Goal: Transaction & Acquisition: Purchase product/service

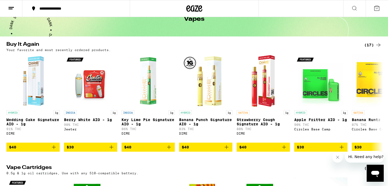
scroll to position [33, 0]
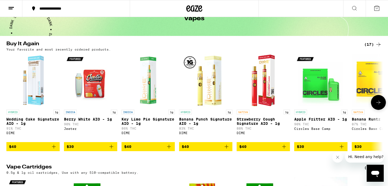
click at [54, 150] on icon "Add to bag" at bounding box center [54, 146] width 6 height 6
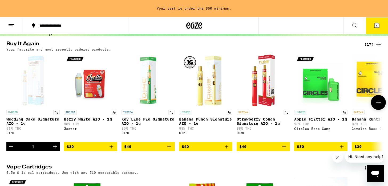
click at [227, 150] on icon "Add to bag" at bounding box center [226, 146] width 6 height 6
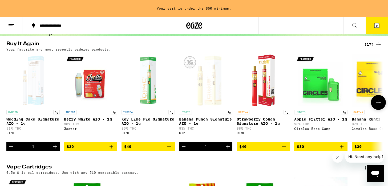
scroll to position [33, 0]
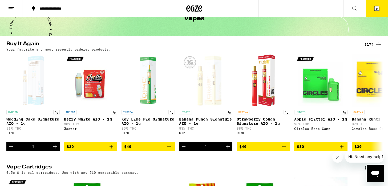
click at [373, 13] on button "2" at bounding box center [376, 8] width 22 height 17
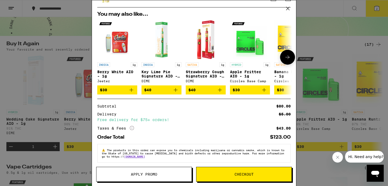
scroll to position [54, 0]
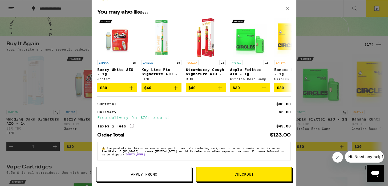
click at [226, 174] on span "Checkout" at bounding box center [243, 174] width 95 height 4
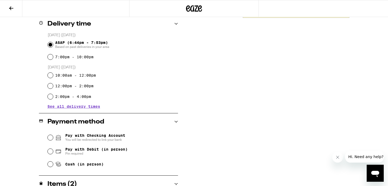
scroll to position [179, 0]
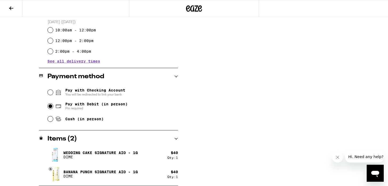
click at [50, 107] on input "Pay with Debit (in person) Pin required" at bounding box center [50, 106] width 5 height 5
radio input "true"
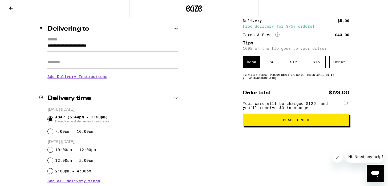
scroll to position [59, 0]
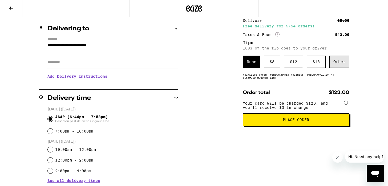
click at [335, 62] on div "Other" at bounding box center [339, 62] width 20 height 12
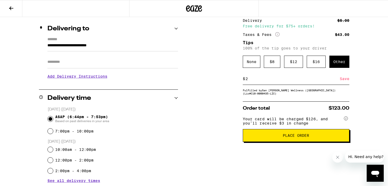
type input "2"
click at [212, 116] on div "**********" at bounding box center [193, 155] width 383 height 300
click at [343, 79] on div "Save" at bounding box center [344, 79] width 10 height 12
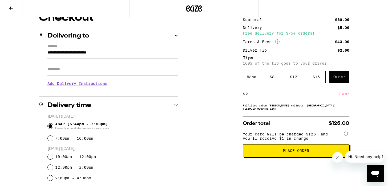
scroll to position [52, 0]
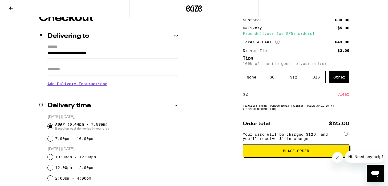
click at [270, 153] on span "Place Order" at bounding box center [295, 151] width 97 height 4
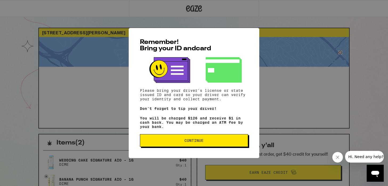
click at [187, 147] on button "Continue" at bounding box center [194, 140] width 108 height 13
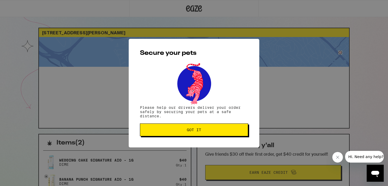
click at [199, 127] on button "Got it" at bounding box center [194, 129] width 108 height 13
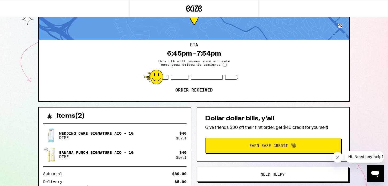
scroll to position [28, 0]
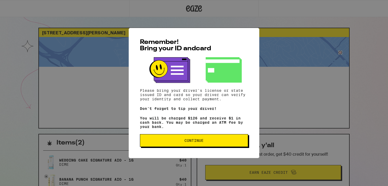
click at [165, 126] on p "You will be charged $126 and receive $1 in cash back. You may be charged an ATM…" at bounding box center [194, 122] width 108 height 13
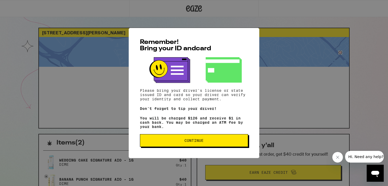
click at [163, 147] on button "Continue" at bounding box center [194, 140] width 108 height 13
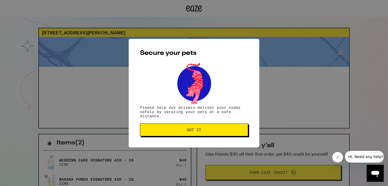
click at [182, 125] on button "Got it" at bounding box center [194, 129] width 108 height 13
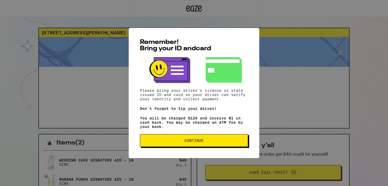
click at [204, 147] on button "Continue" at bounding box center [194, 140] width 108 height 13
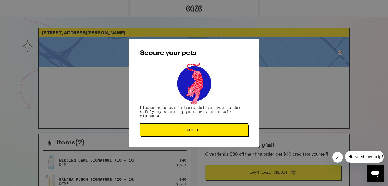
click at [201, 141] on div "Secure your pets Please help our drivers deliver your order safely by securing …" at bounding box center [194, 93] width 130 height 109
click at [201, 130] on span "Got it" at bounding box center [194, 130] width 14 height 4
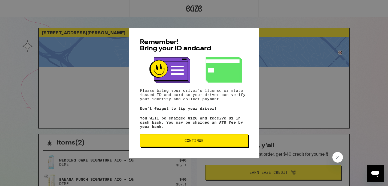
click at [161, 141] on span "Continue" at bounding box center [193, 141] width 99 height 4
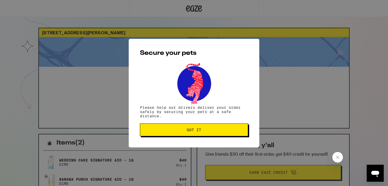
click at [209, 117] on p "Please help our drivers deliver your order safely by securing your pets at a sa…" at bounding box center [194, 111] width 108 height 13
click at [198, 129] on span "Got it" at bounding box center [194, 130] width 14 height 4
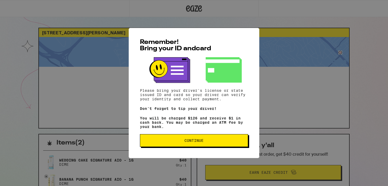
click at [193, 142] on span "Continue" at bounding box center [193, 141] width 19 height 4
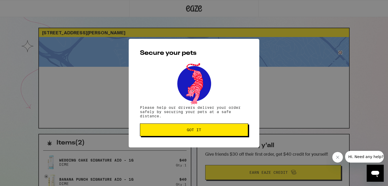
click at [194, 135] on button "Got it" at bounding box center [194, 129] width 108 height 13
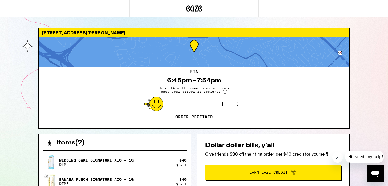
click at [193, 128] on div "2441 Carlmont Dr Belmont 94002 ETA 6:45pm - 7:54pm This ETA will become more ac…" at bounding box center [193, 78] width 311 height 101
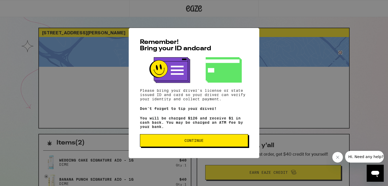
click at [186, 142] on span "Continue" at bounding box center [193, 141] width 19 height 4
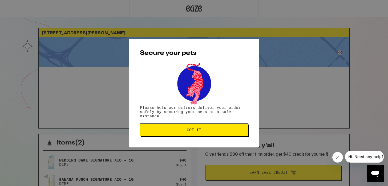
click at [207, 122] on div "Secure your pets Please help our drivers deliver your order safely by securing …" at bounding box center [194, 93] width 130 height 109
click at [199, 131] on span "Got it" at bounding box center [194, 130] width 14 height 4
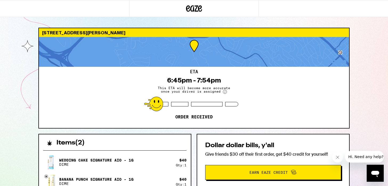
click at [20, 93] on div "2441 Carlmont Dr Belmont 94002 ETA 6:45pm - 7:54pm This ETA will become more ac…" at bounding box center [194, 147] width 388 height 294
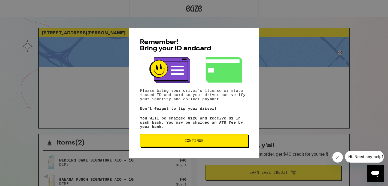
click at [184, 146] on button "Continue" at bounding box center [194, 140] width 108 height 13
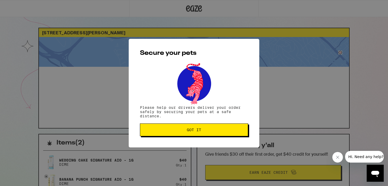
click at [204, 126] on button "Got it" at bounding box center [194, 129] width 108 height 13
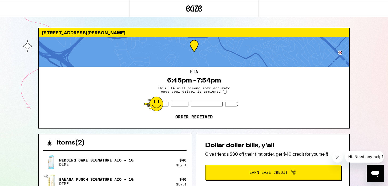
click at [196, 132] on div "Secure your pets Please help our drivers deliver your order safely by securing …" at bounding box center [194, 93] width 388 height 186
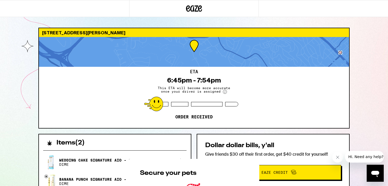
scroll to position [148, 0]
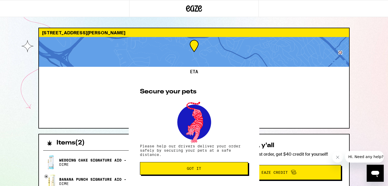
click at [192, 169] on span "Got it" at bounding box center [194, 169] width 14 height 4
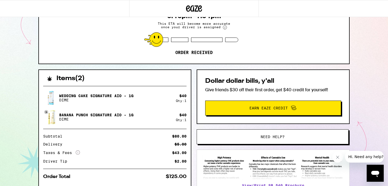
scroll to position [0, 0]
